Goal: Task Accomplishment & Management: Use online tool/utility

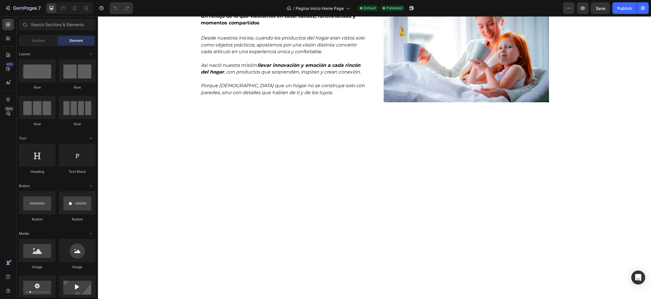
scroll to position [728, 0]
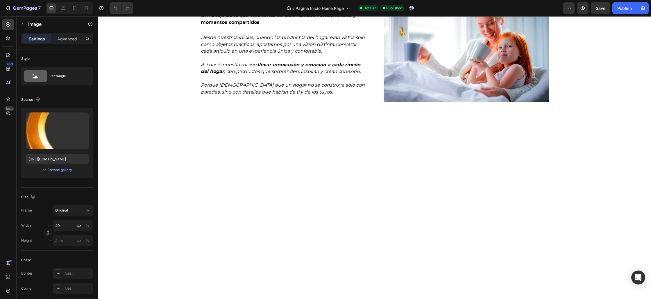
click at [63, 172] on button "Browse gallery" at bounding box center [59, 170] width 25 height 6
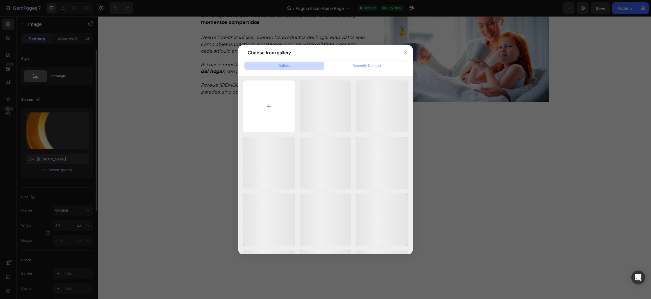
scroll to position [0, 0]
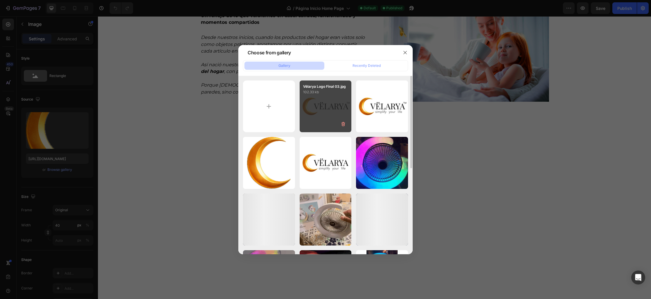
click at [313, 112] on div "Vëlarya Logo Final 03.jpg 102.33 kb" at bounding box center [326, 107] width 52 height 52
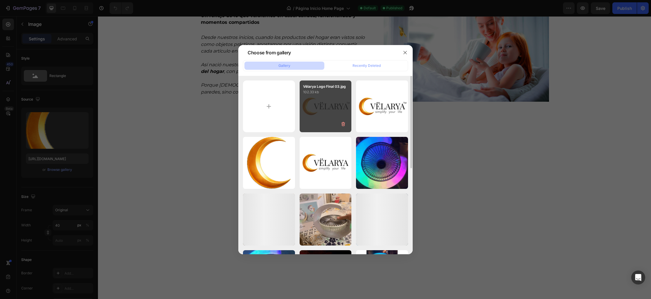
type input "[URL][DOMAIN_NAME]"
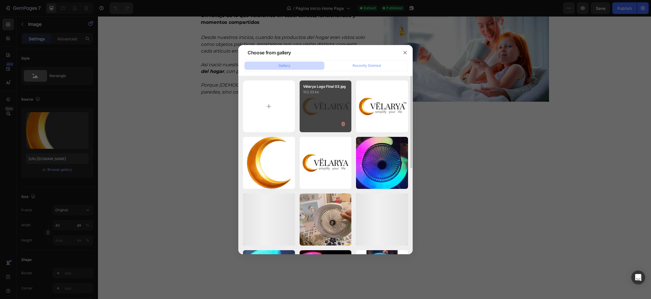
scroll to position [1, 0]
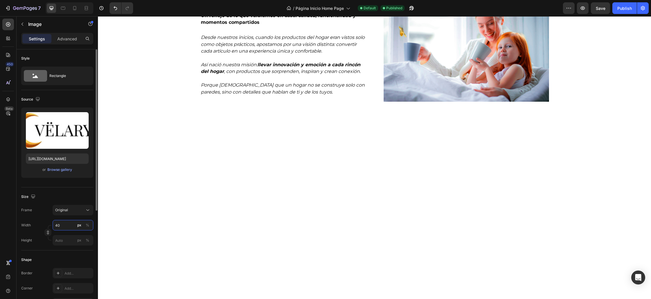
drag, startPoint x: 62, startPoint y: 224, endPoint x: 47, endPoint y: 225, distance: 14.3
click at [49, 225] on div "Width 40 px %" at bounding box center [57, 225] width 72 height 10
click at [78, 10] on icon at bounding box center [75, 8] width 6 height 6
type input "50"
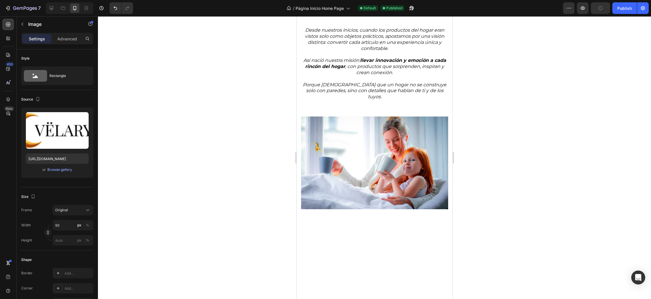
scroll to position [750, 0]
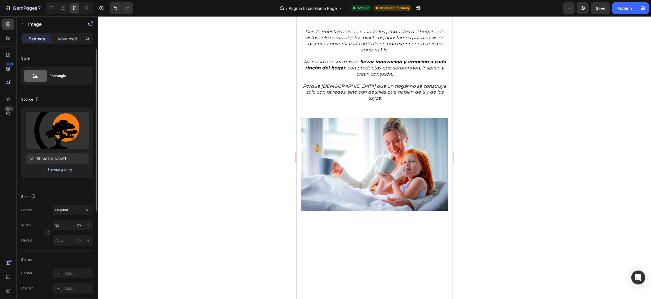
click at [63, 170] on div "Browse gallery" at bounding box center [59, 169] width 25 height 5
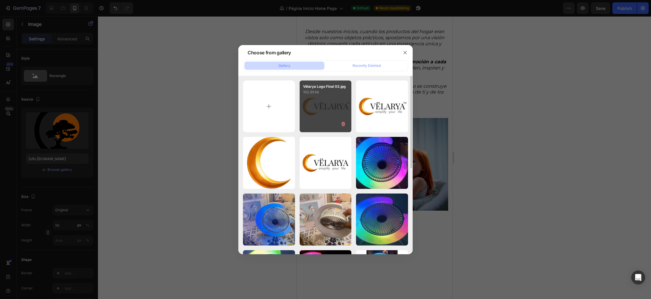
click at [325, 120] on div "Vëlarya Logo Final 03.jpg 102.33 kb" at bounding box center [326, 107] width 52 height 52
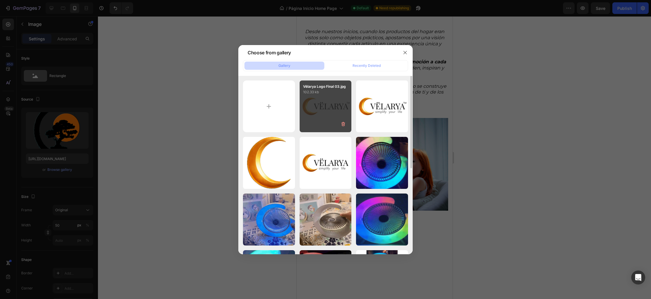
type input "[URL][DOMAIN_NAME]"
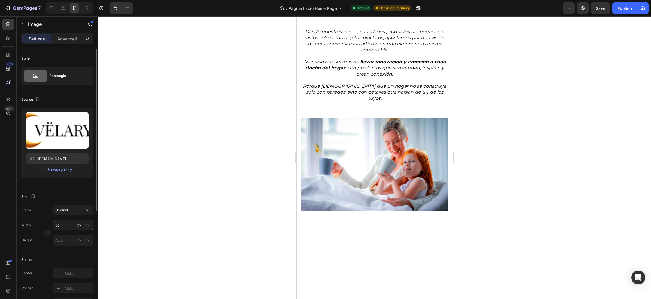
drag, startPoint x: 58, startPoint y: 225, endPoint x: 58, endPoint y: 228, distance: 2.9
click at [58, 226] on input "50" at bounding box center [73, 225] width 41 height 10
type input "100"
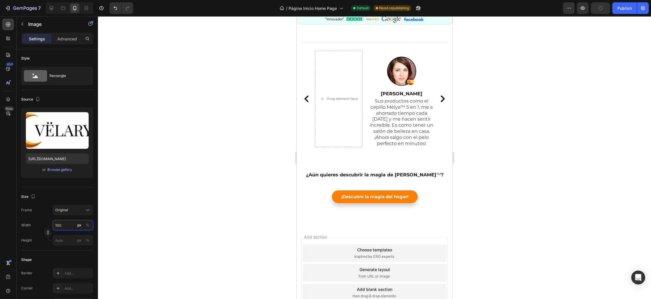
scroll to position [1415, 0]
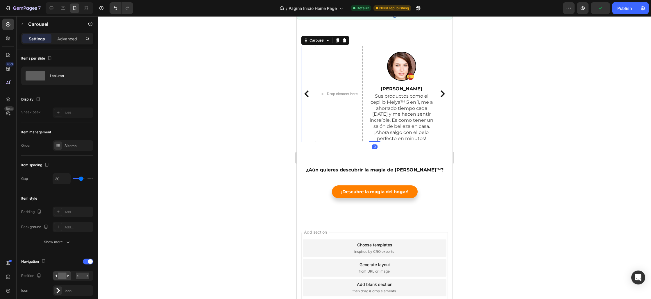
click at [442, 97] on icon "Carousel Next Arrow" at bounding box center [442, 93] width 7 height 7
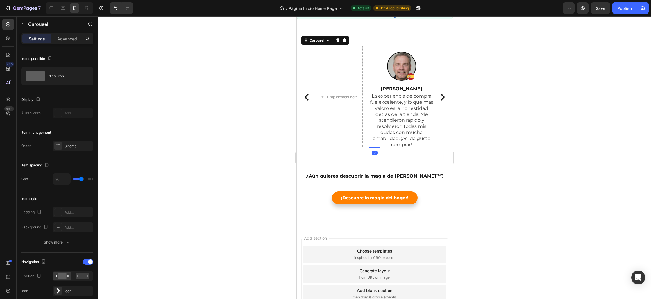
click at [442, 101] on icon "Carousel Next Arrow" at bounding box center [442, 97] width 4 height 7
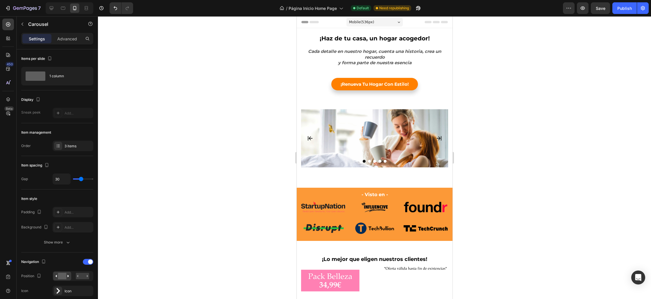
click at [611, 10] on div "Preview Save Publish" at bounding box center [606, 8] width 86 height 12
click at [607, 10] on button "Save" at bounding box center [600, 8] width 19 height 12
click at [616, 11] on button "Publish" at bounding box center [624, 8] width 24 height 12
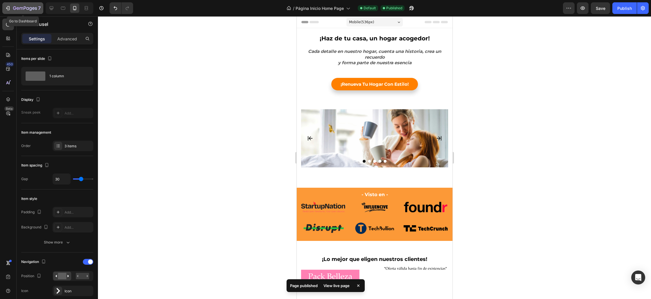
click at [15, 8] on icon "button" at bounding box center [14, 7] width 3 height 3
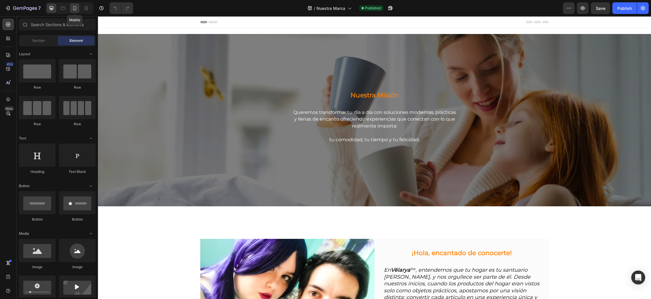
click at [75, 9] on icon at bounding box center [75, 8] width 6 height 6
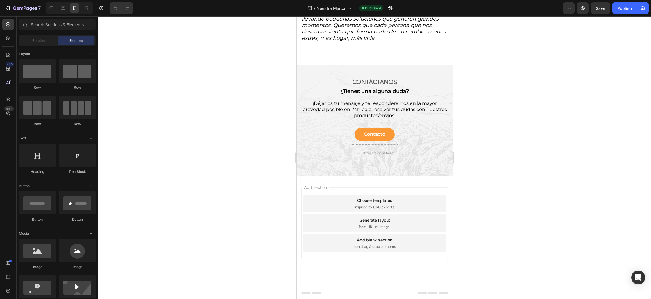
scroll to position [1227, 0]
click at [373, 134] on p "Contacto" at bounding box center [375, 134] width 22 height 6
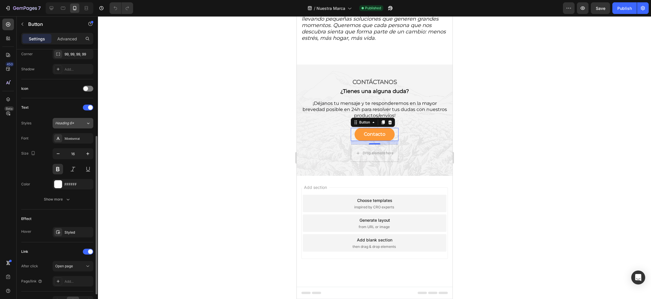
scroll to position [181, 0]
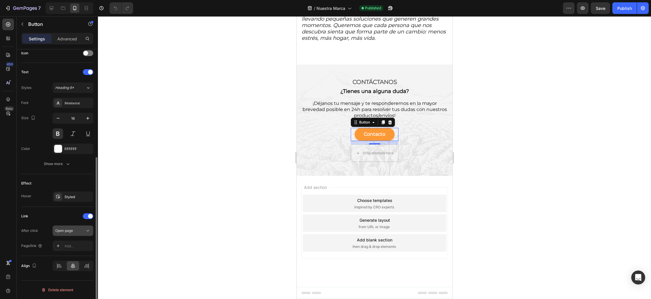
click at [71, 228] on div "Open page" at bounding box center [72, 231] width 35 height 6
click at [73, 228] on div "Open page" at bounding box center [72, 231] width 35 height 6
click at [362, 133] on button "Contacto" at bounding box center [374, 134] width 40 height 13
click at [72, 164] on button "Show more" at bounding box center [57, 164] width 72 height 10
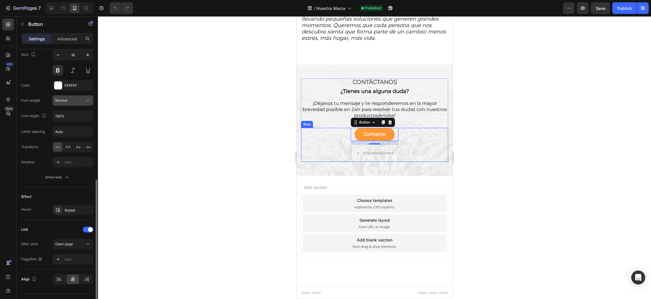
scroll to position [258, 0]
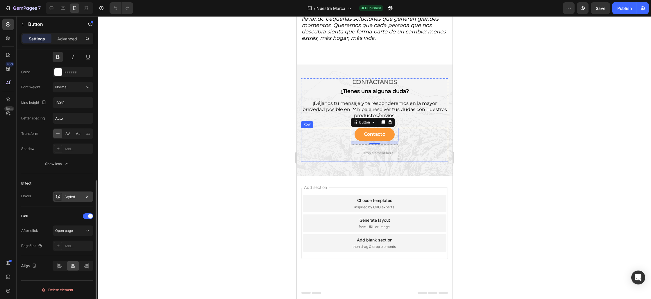
click at [73, 201] on div "Styled" at bounding box center [73, 197] width 41 height 10
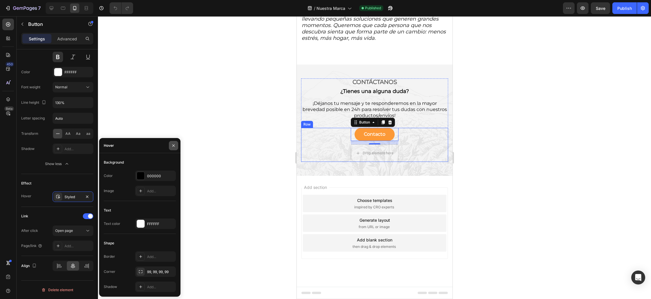
click at [174, 146] on icon "button" at bounding box center [173, 145] width 5 height 5
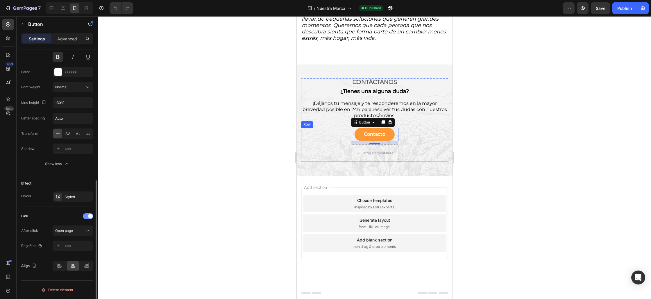
click at [86, 218] on div at bounding box center [88, 216] width 10 height 6
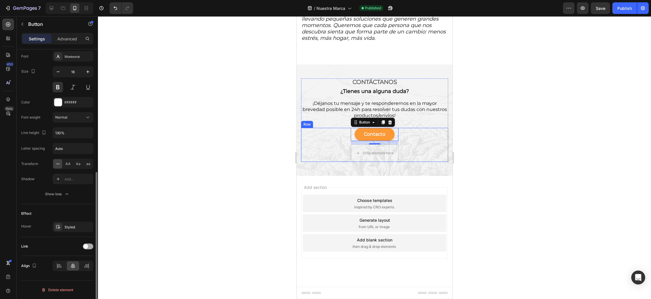
scroll to position [227, 0]
click at [86, 247] on span at bounding box center [85, 246] width 5 height 5
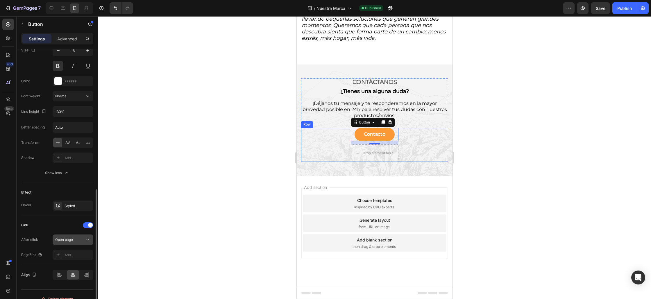
scroll to position [258, 0]
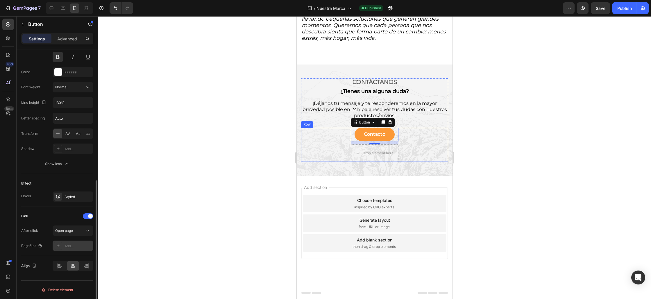
click at [80, 245] on div "Add..." at bounding box center [78, 246] width 27 height 5
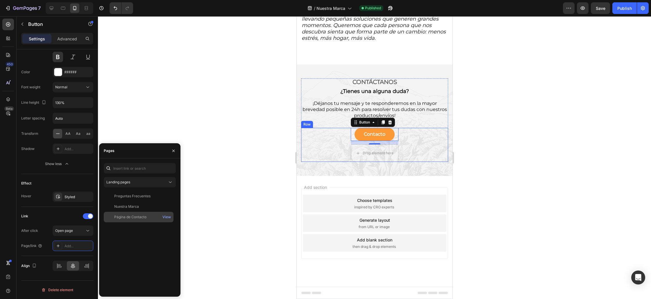
click at [132, 218] on div "Página de Contacto" at bounding box center [130, 216] width 32 height 5
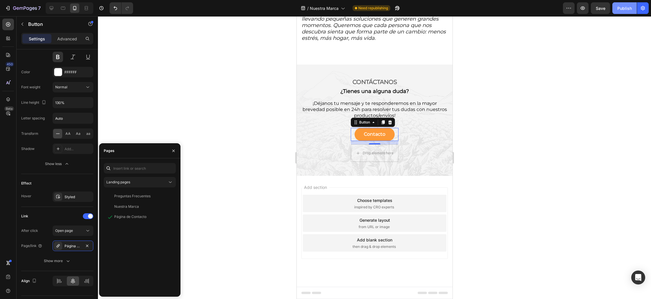
click at [619, 9] on div "Publish" at bounding box center [624, 8] width 15 height 6
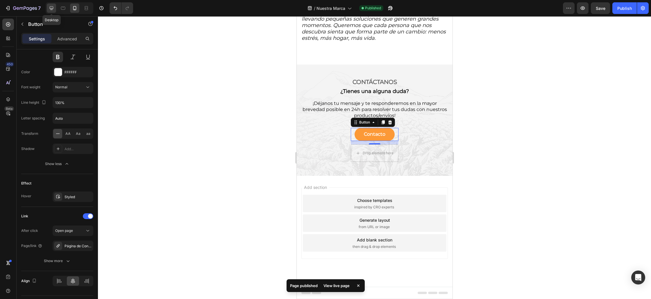
click at [51, 10] on icon at bounding box center [52, 8] width 6 height 6
type input "18"
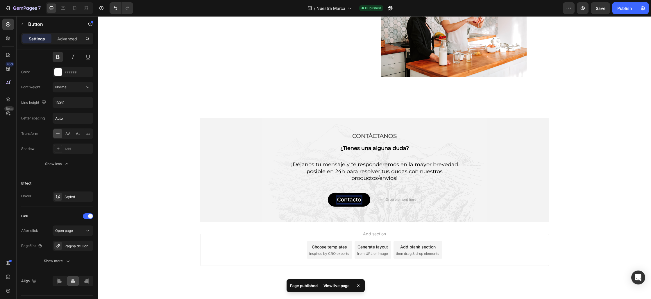
click at [349, 196] on p "Contacto" at bounding box center [349, 199] width 24 height 7
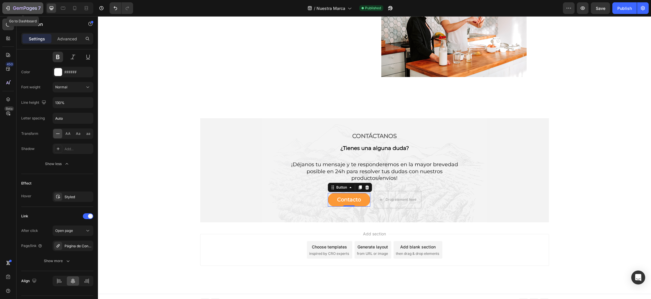
click at [14, 8] on icon "button" at bounding box center [25, 8] width 24 height 5
